Goal: Communication & Community: Answer question/provide support

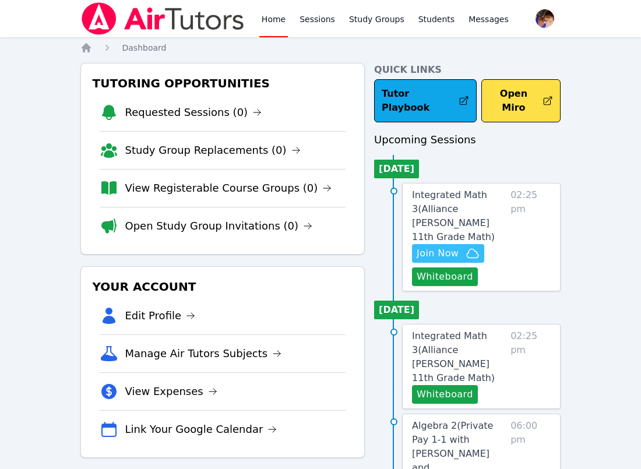
click at [433, 246] on span "Join Now" at bounding box center [437, 253] width 42 height 14
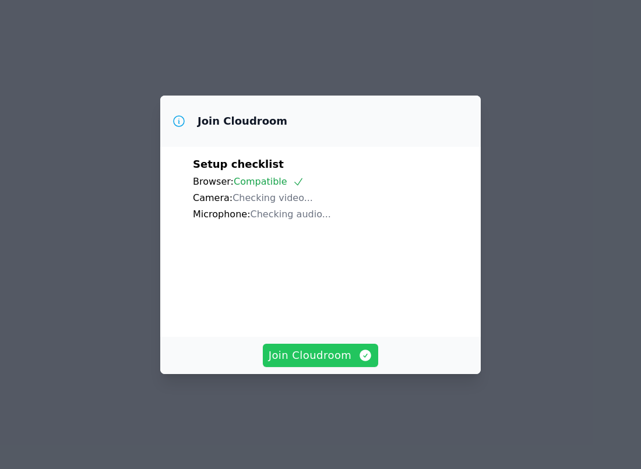
click at [296, 363] on span "Join Cloudroom" at bounding box center [320, 355] width 104 height 16
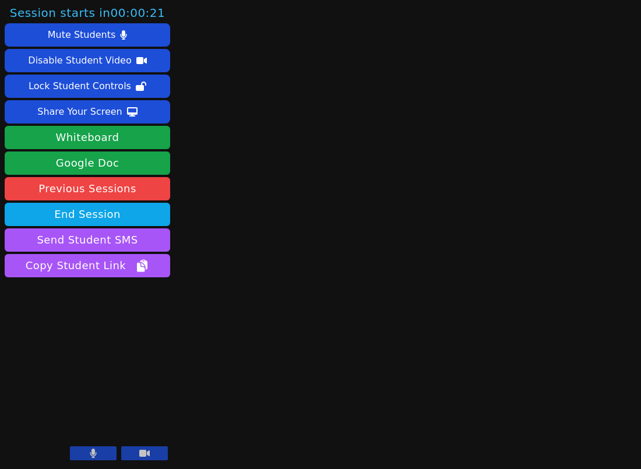
click at [100, 461] on div at bounding box center [119, 454] width 98 height 16
click at [97, 452] on button at bounding box center [93, 453] width 47 height 14
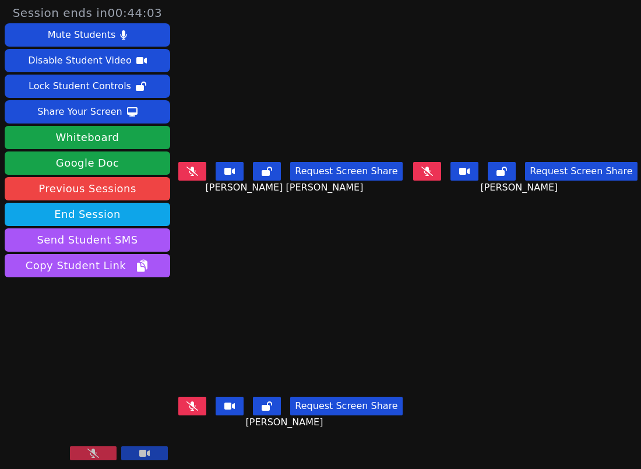
click at [88, 455] on icon at bounding box center [93, 452] width 12 height 9
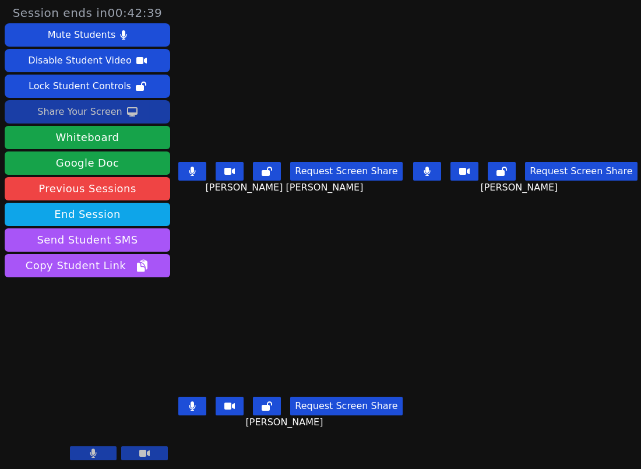
click at [65, 115] on div "Share Your Screen" at bounding box center [79, 111] width 85 height 19
